Goal: Find specific page/section: Find specific page/section

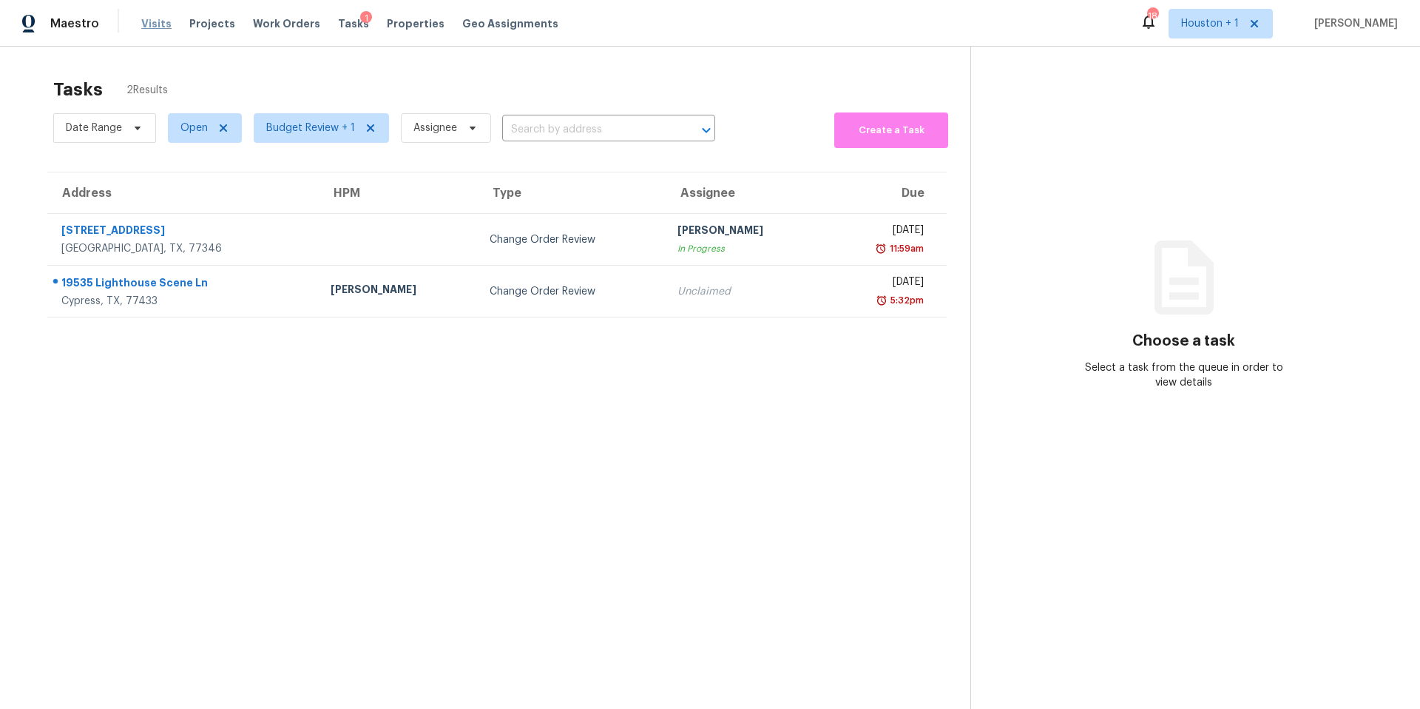
click at [155, 27] on span "Visits" at bounding box center [156, 23] width 30 height 15
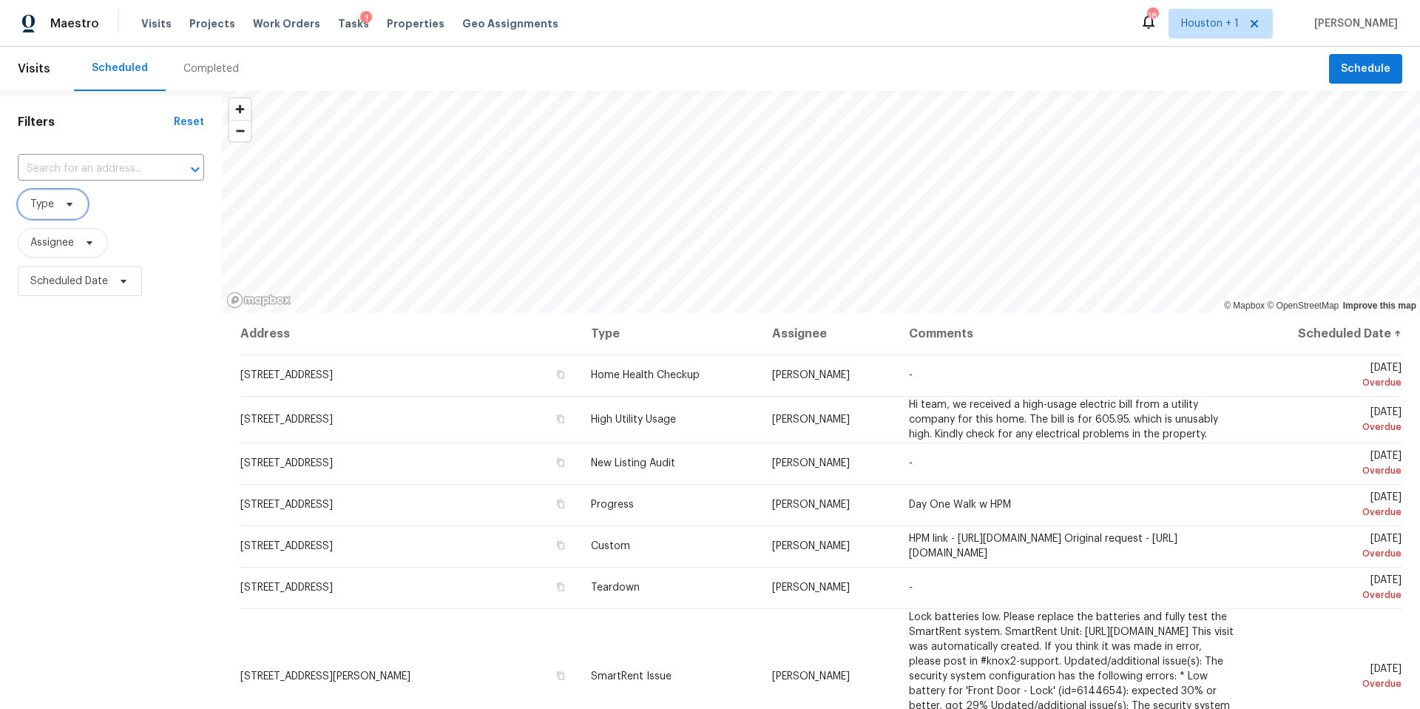
click at [73, 202] on icon at bounding box center [70, 204] width 12 height 12
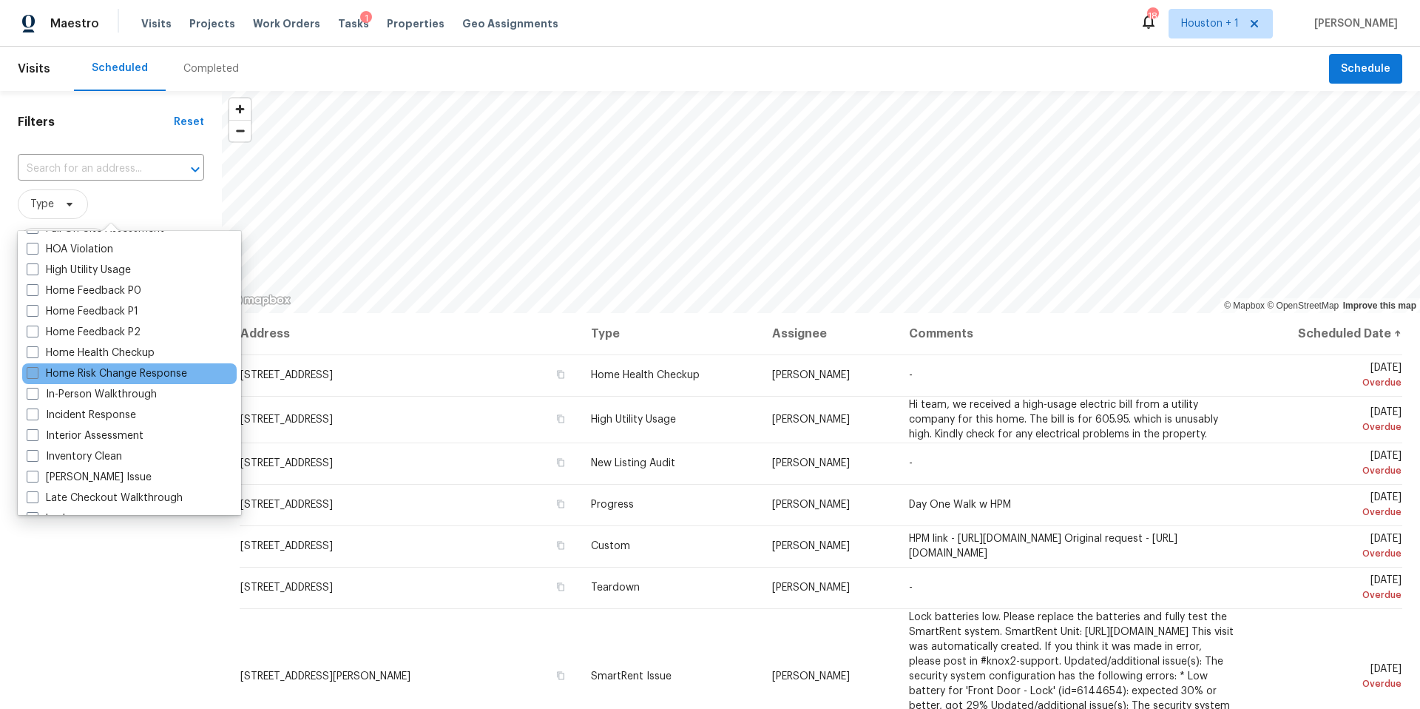
scroll to position [431, 0]
click at [54, 391] on label "In-Person Walkthrough" at bounding box center [92, 392] width 130 height 15
click at [36, 391] on input "In-Person Walkthrough" at bounding box center [32, 390] width 10 height 10
checkbox input "true"
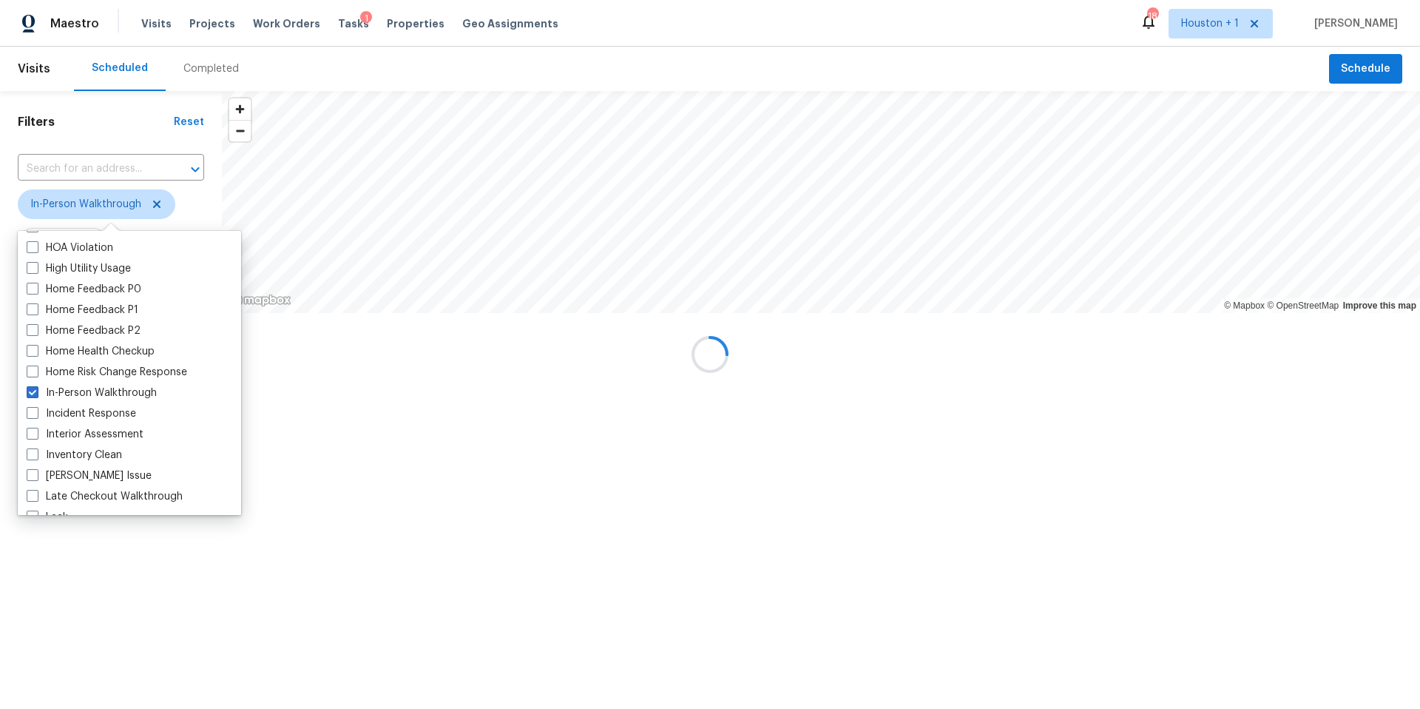
click at [89, 408] on div "Filters Reset ​ In-Person Walkthrough Assignee Scheduled Date" at bounding box center [111, 249] width 222 height 317
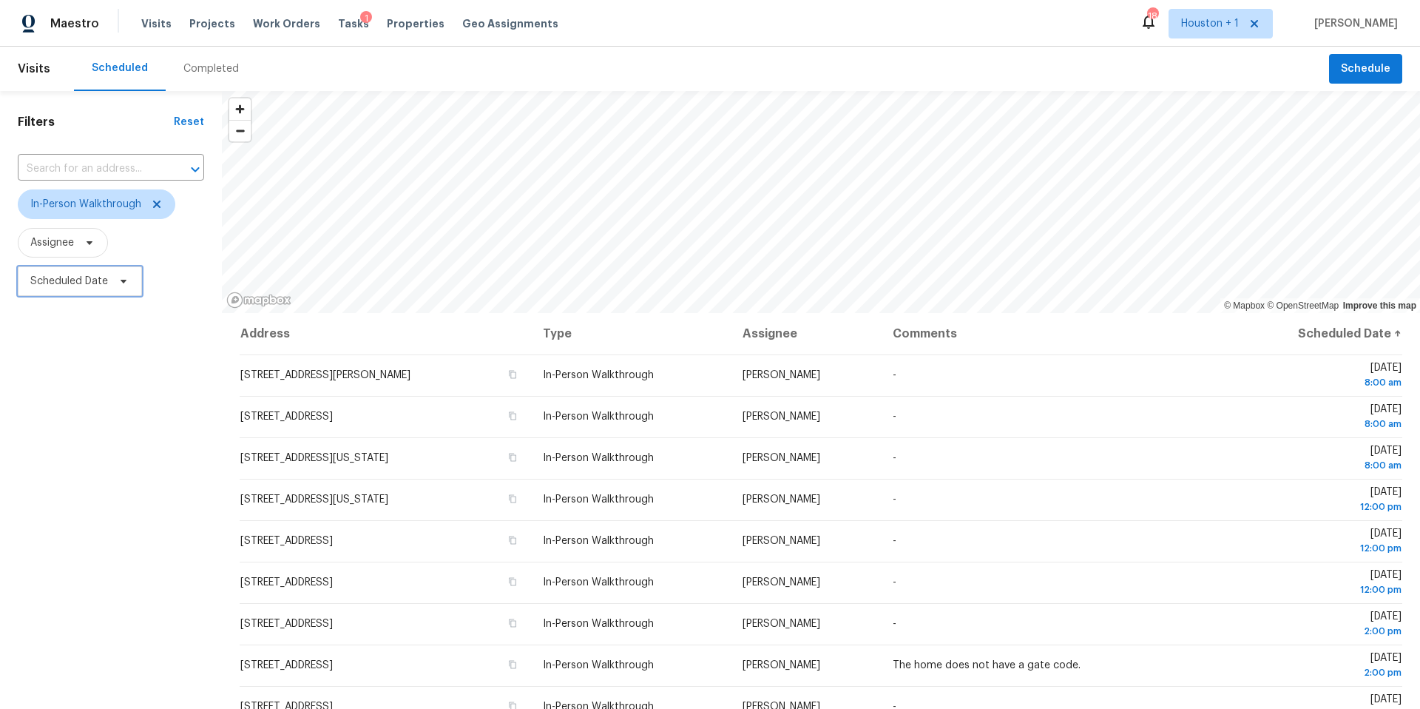
click at [115, 287] on span "Scheduled Date" at bounding box center [80, 281] width 124 height 30
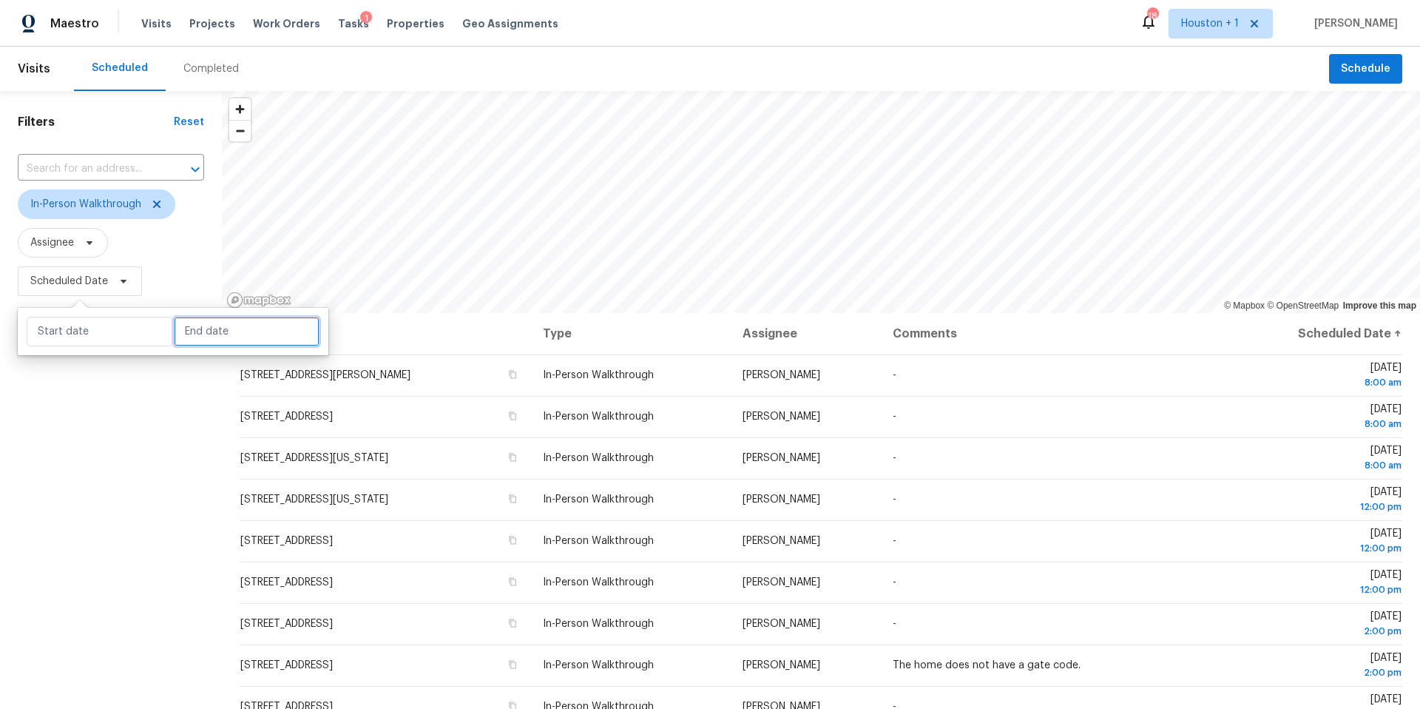
select select "9"
select select "2025"
select select "10"
select select "2025"
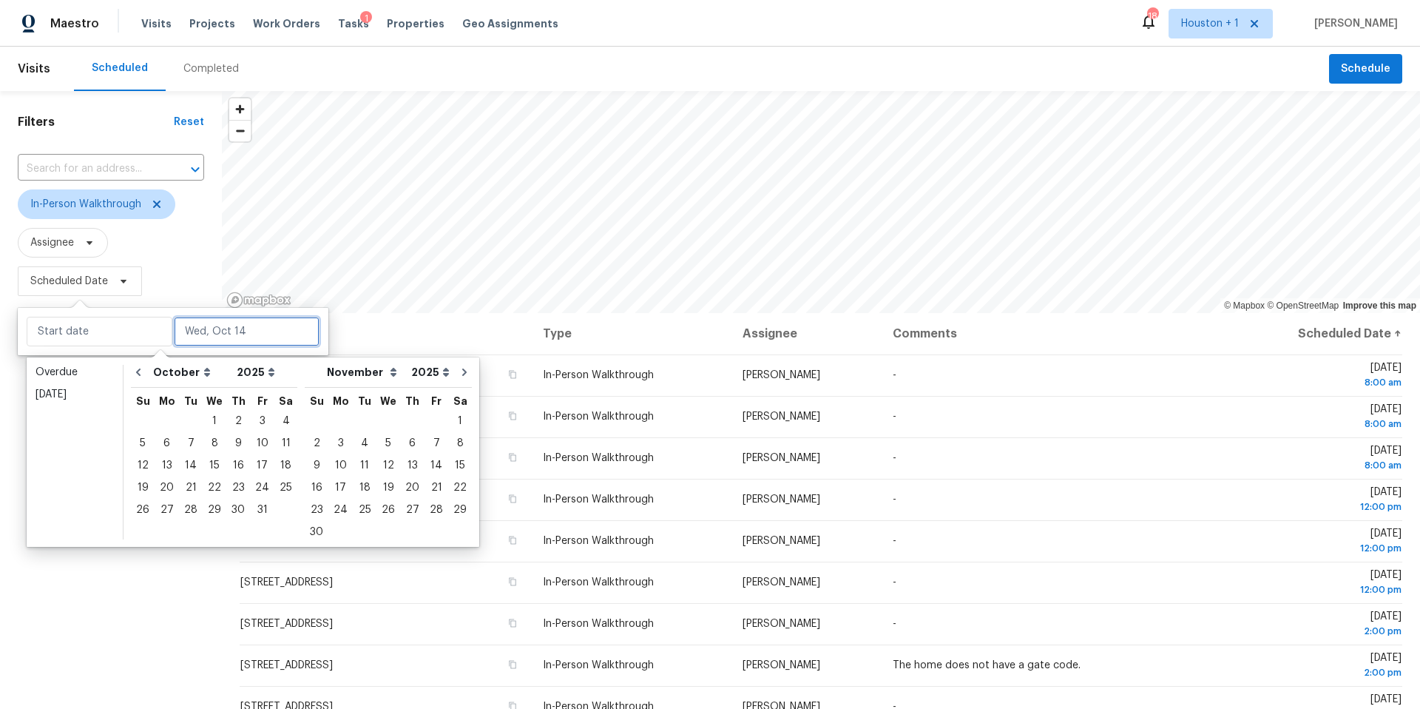
click at [189, 326] on input "text" at bounding box center [247, 332] width 146 height 30
type input "Tue, Oct 07"
click at [239, 467] on div "16" at bounding box center [238, 465] width 24 height 21
type input "Thu, Oct 16"
click at [239, 467] on div "16" at bounding box center [238, 465] width 24 height 21
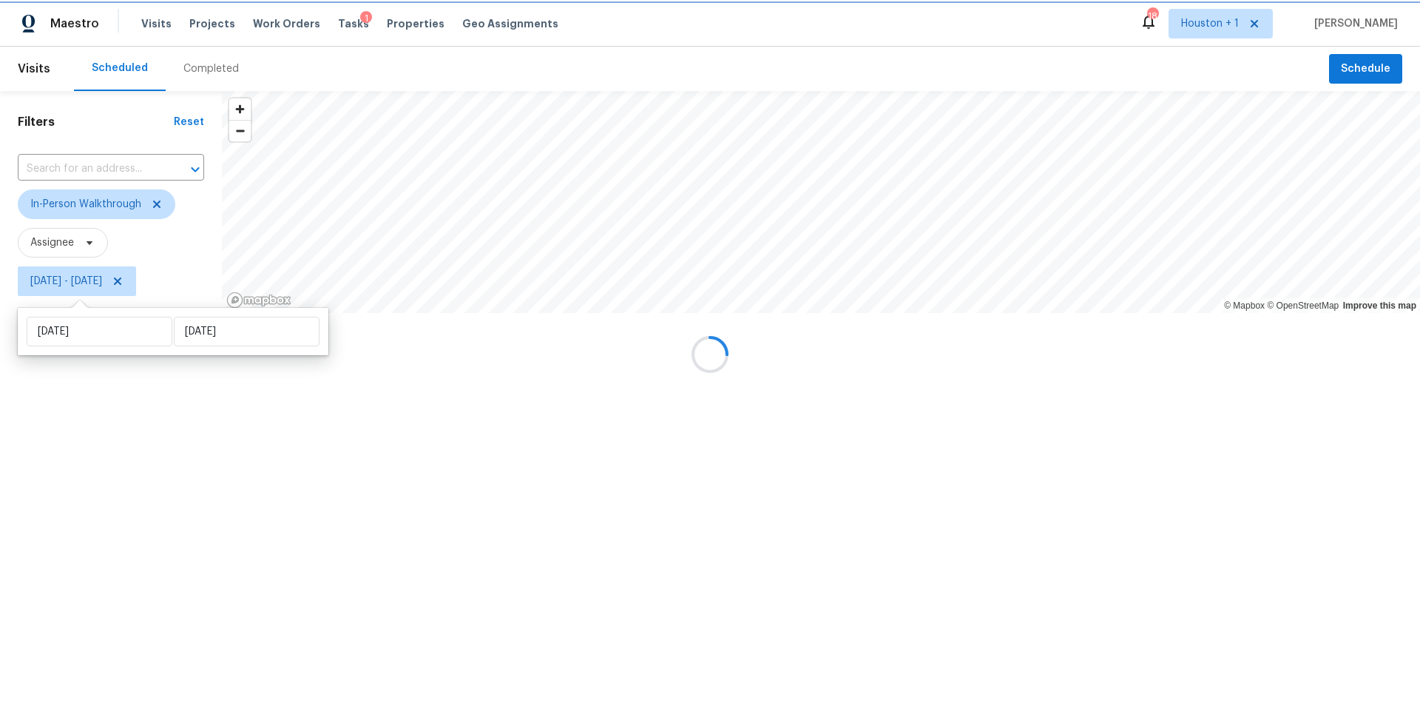
type input "Thu, Oct 16"
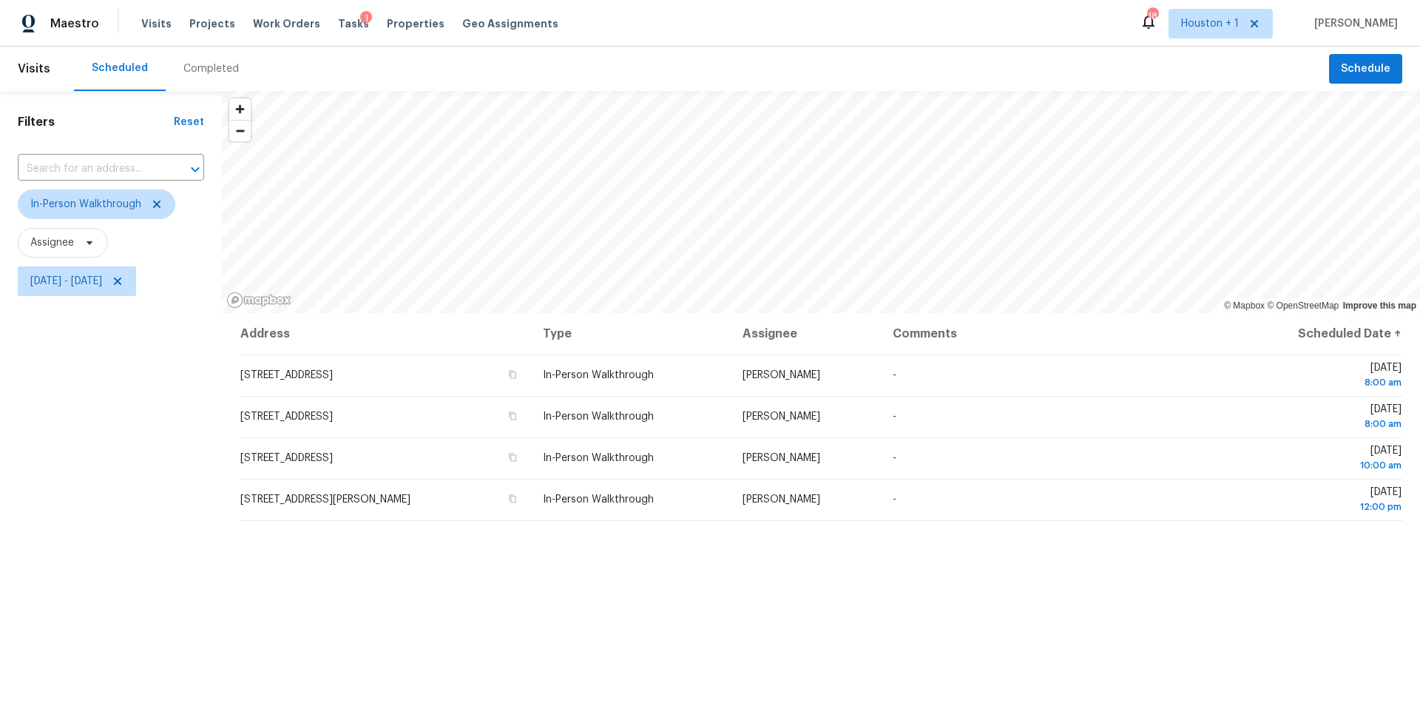
click at [115, 551] on div "Filters Reset ​ In-Person Walkthrough Assignee Thu, Oct 16 - Thu, Oct 16" at bounding box center [111, 485] width 222 height 789
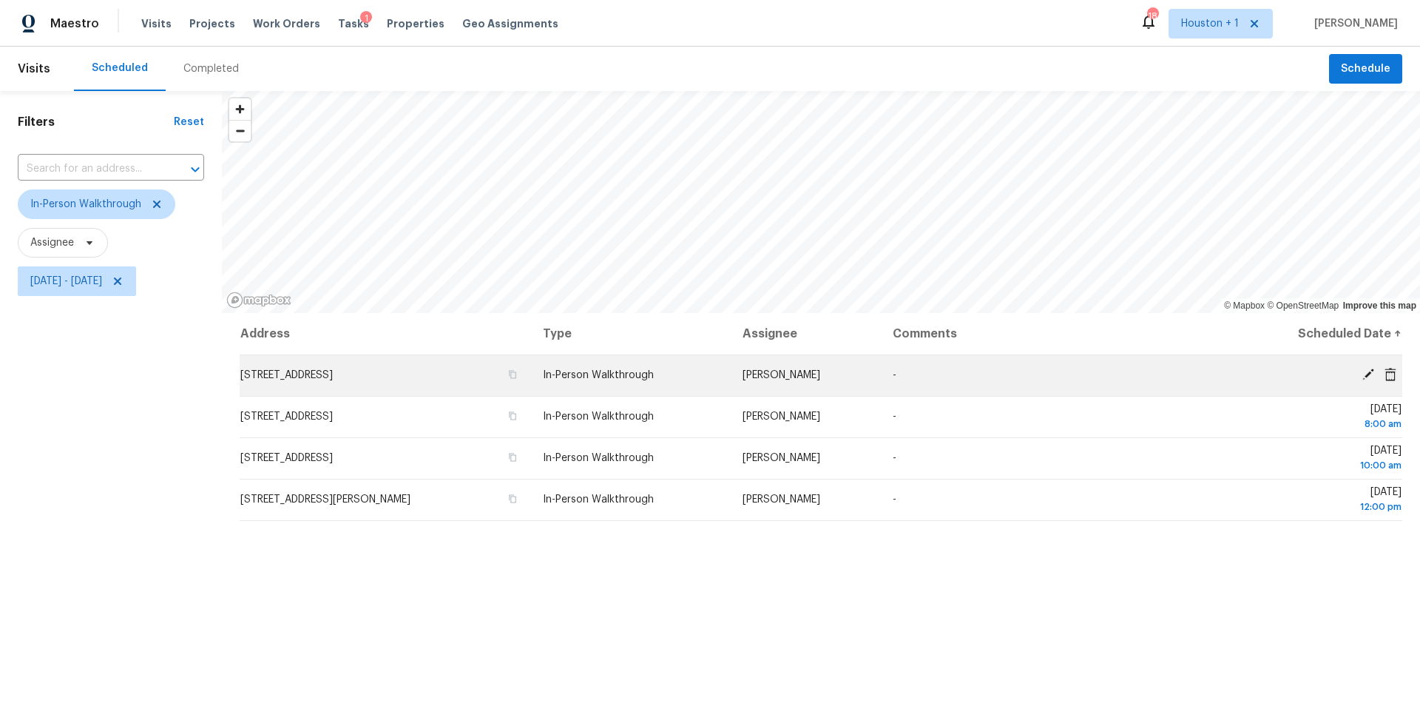
click at [505, 382] on div "© Mapbox © OpenStreetMap Improve this map Address Type Assignee Comments Schedu…" at bounding box center [821, 485] width 1198 height 789
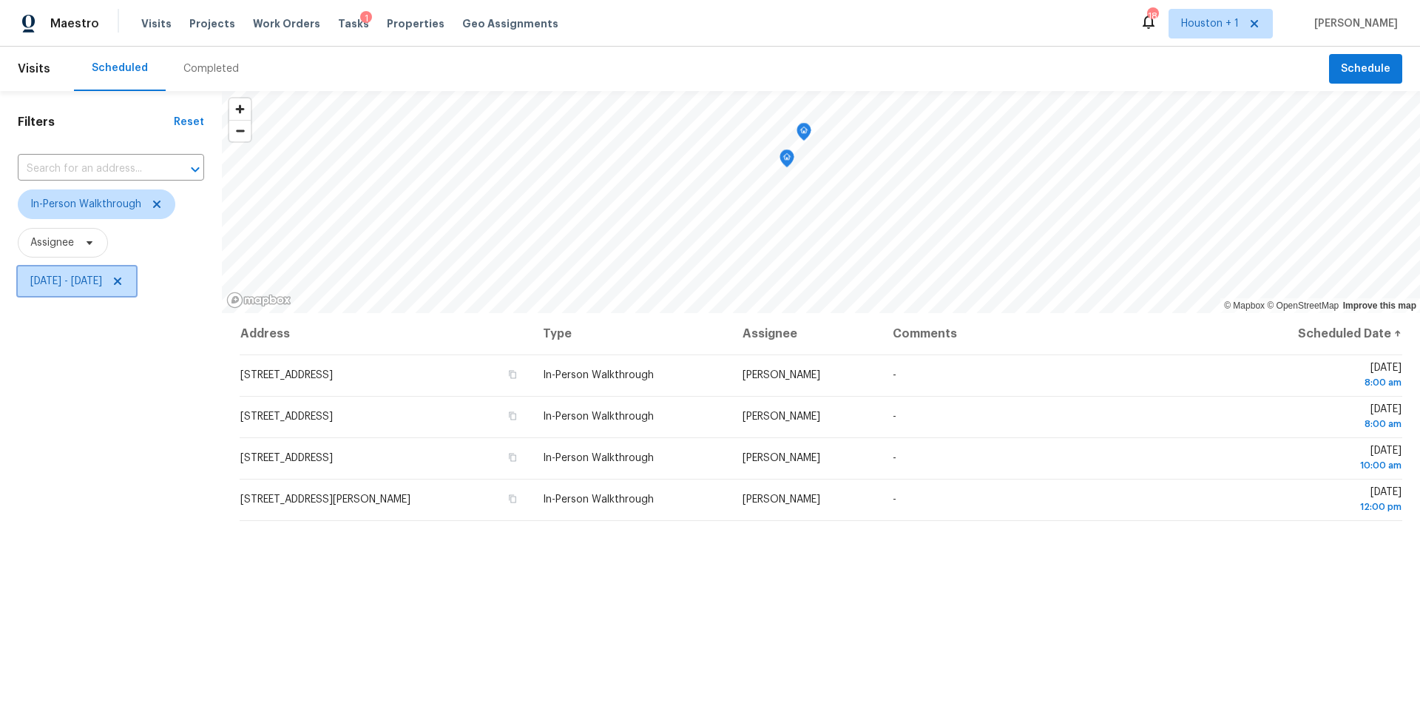
click at [121, 280] on icon at bounding box center [117, 280] width 7 height 7
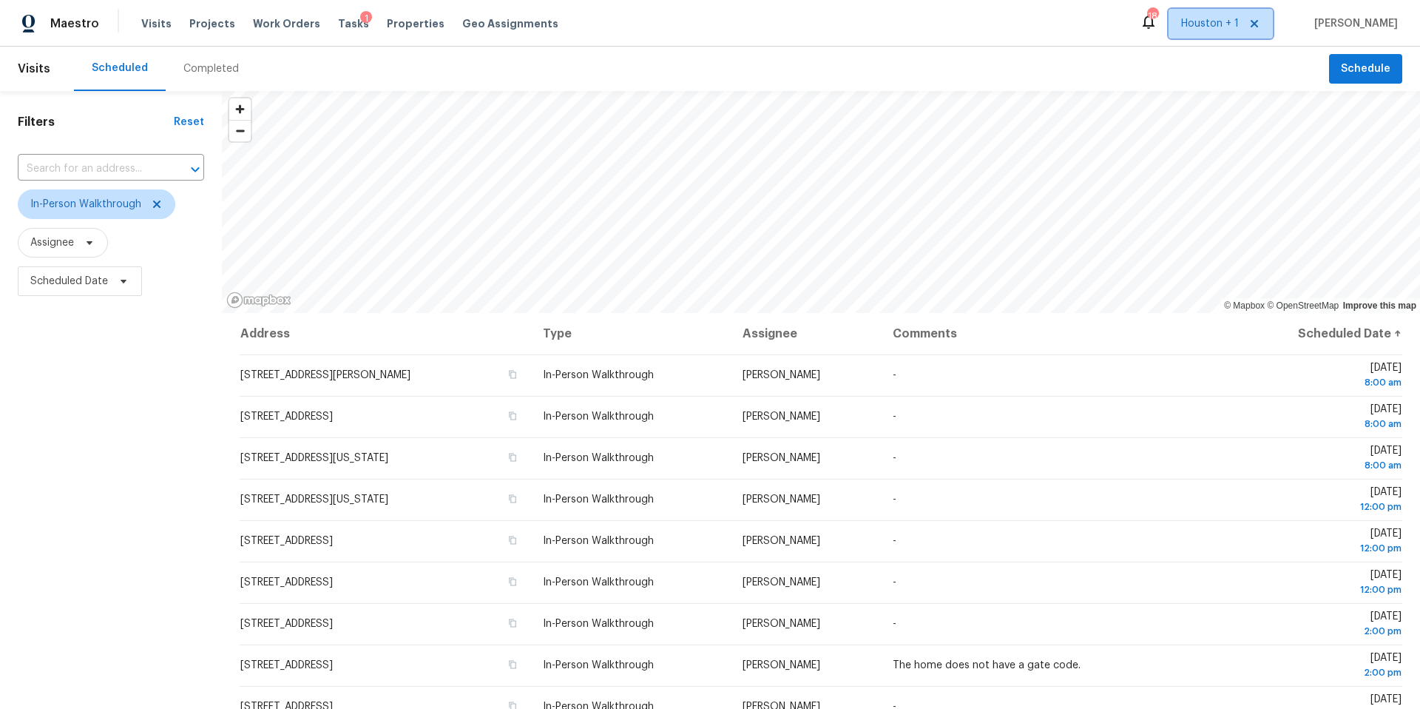
click at [1224, 30] on span "Houston + 1" at bounding box center [1210, 23] width 58 height 15
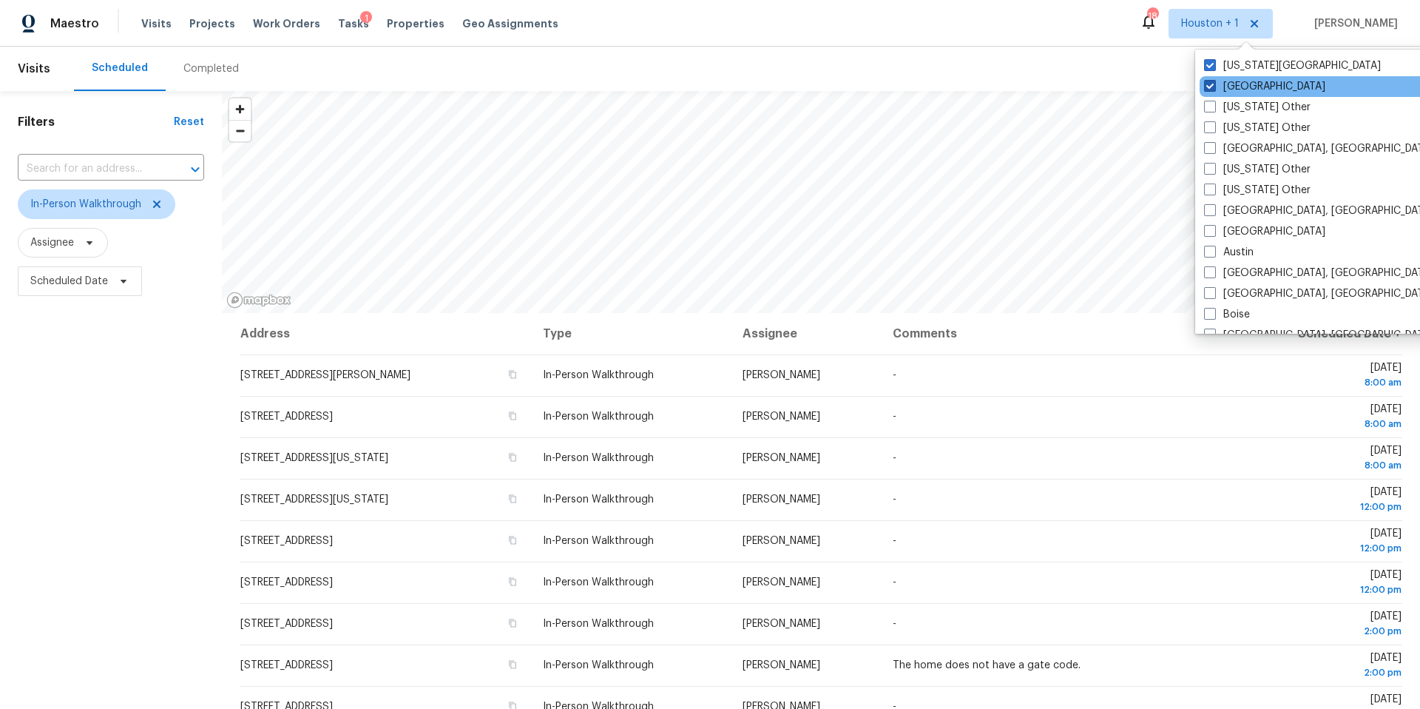
click at [1216, 84] on label "[GEOGRAPHIC_DATA]" at bounding box center [1264, 86] width 121 height 15
click at [1214, 84] on input "[GEOGRAPHIC_DATA]" at bounding box center [1209, 84] width 10 height 10
checkbox input "false"
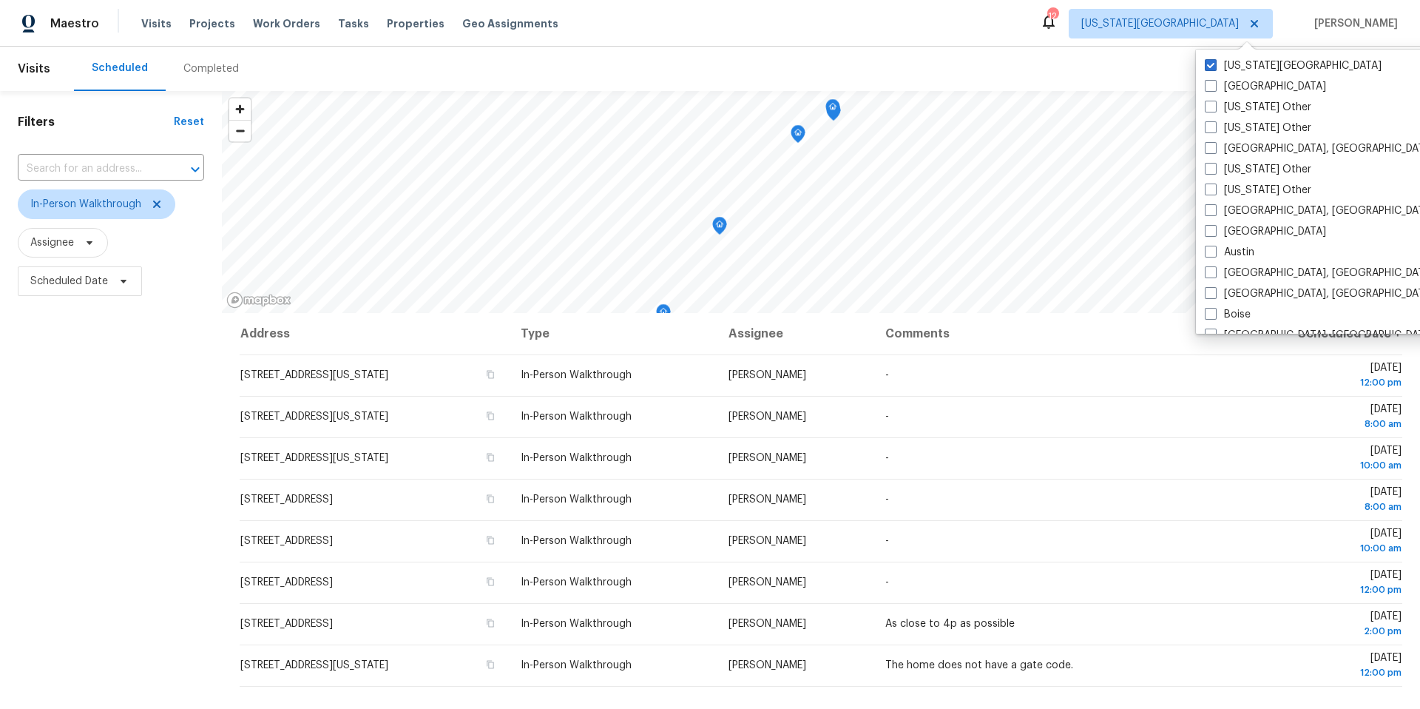
click at [908, 70] on div "Scheduled Completed" at bounding box center [701, 69] width 1255 height 44
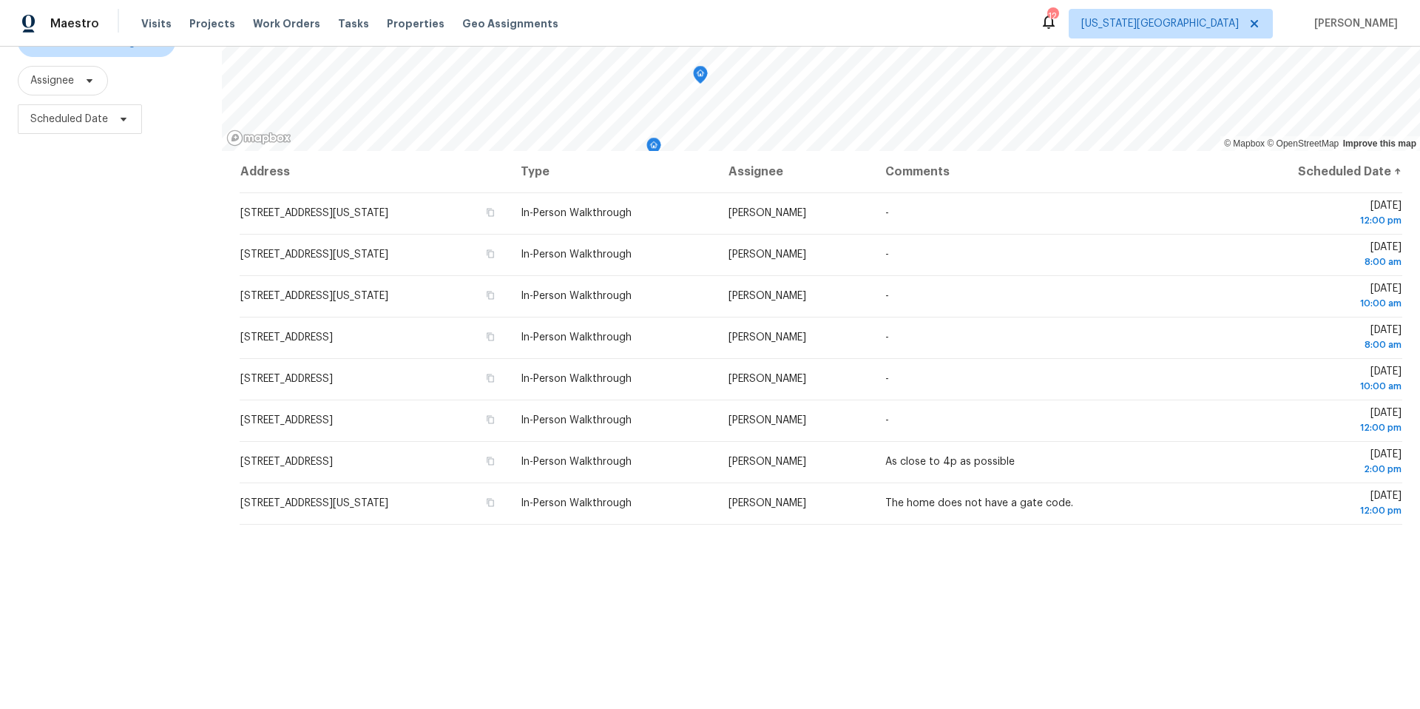
scroll to position [171, 0]
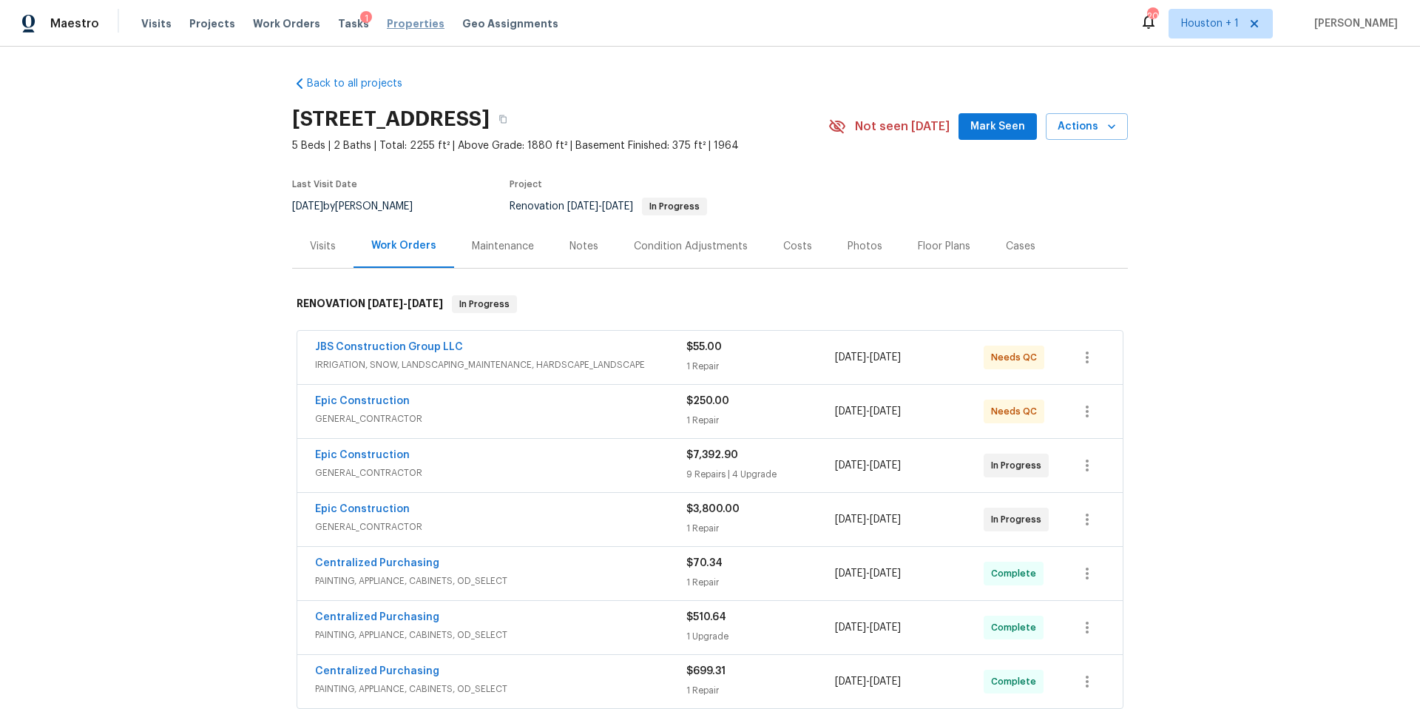
click at [407, 23] on span "Properties" at bounding box center [416, 23] width 58 height 15
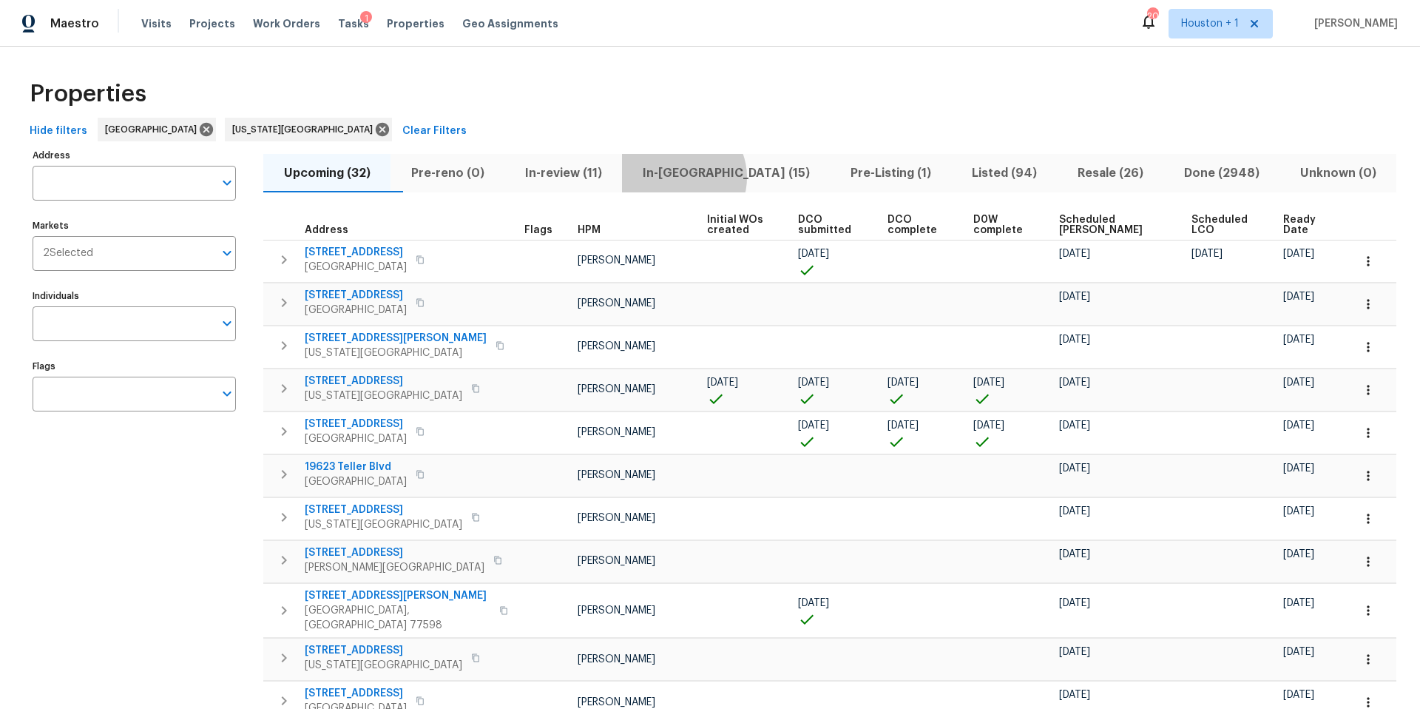
click at [713, 177] on span "In-[GEOGRAPHIC_DATA] (15)" at bounding box center [726, 173] width 190 height 21
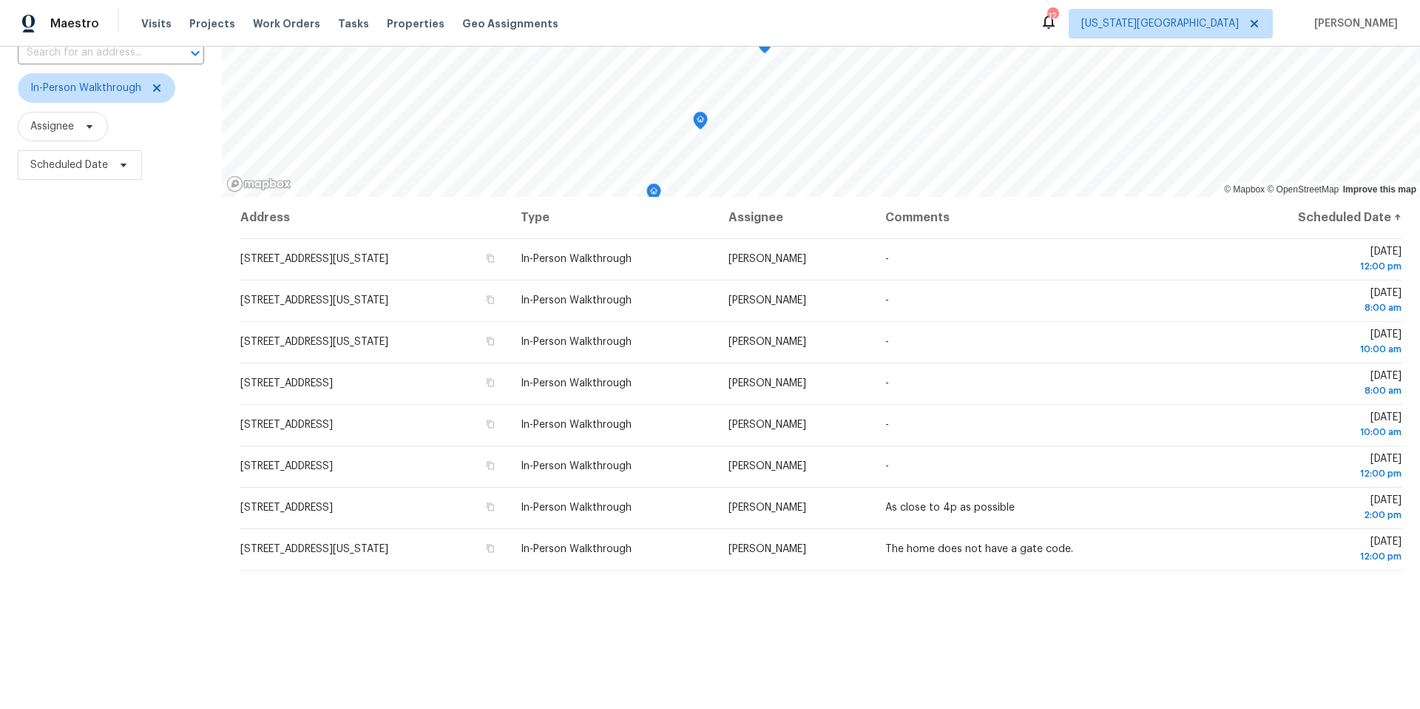
scroll to position [171, 0]
